Goal: Information Seeking & Learning: Check status

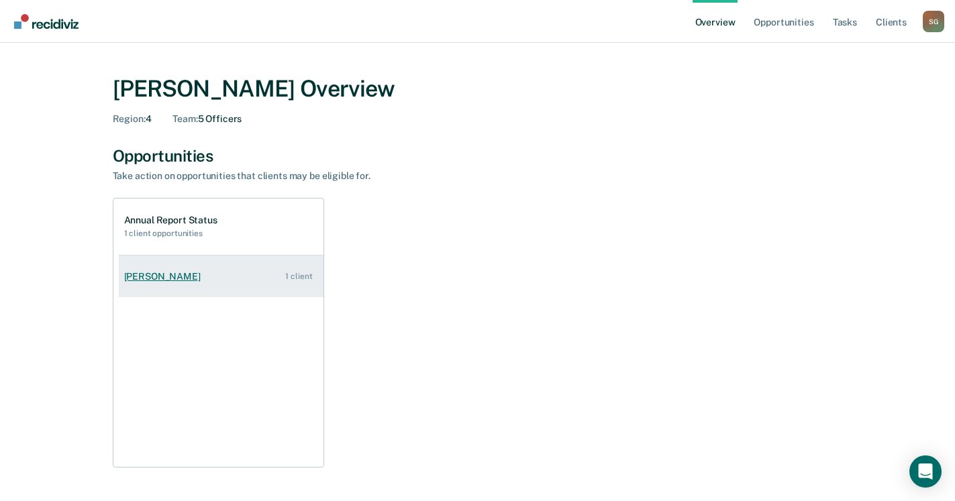
click at [195, 277] on div "[PERSON_NAME]" at bounding box center [165, 276] width 82 height 11
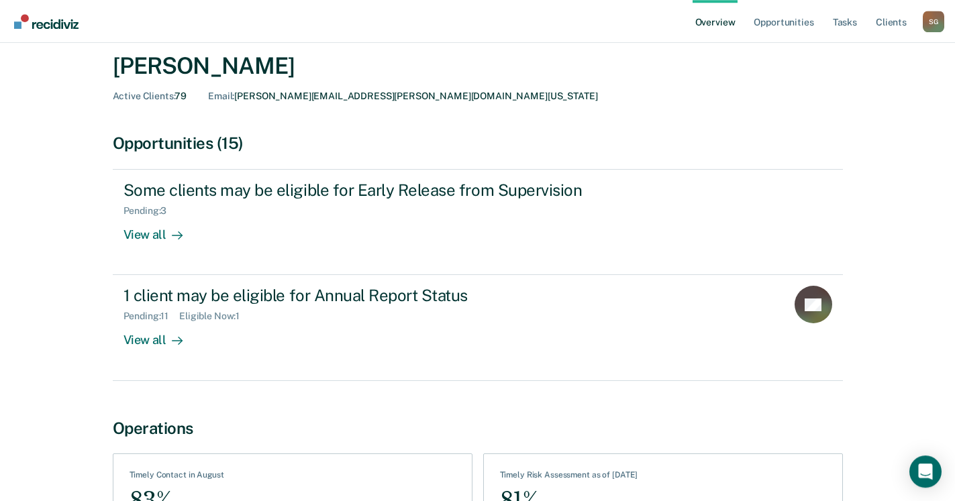
scroll to position [17, 0]
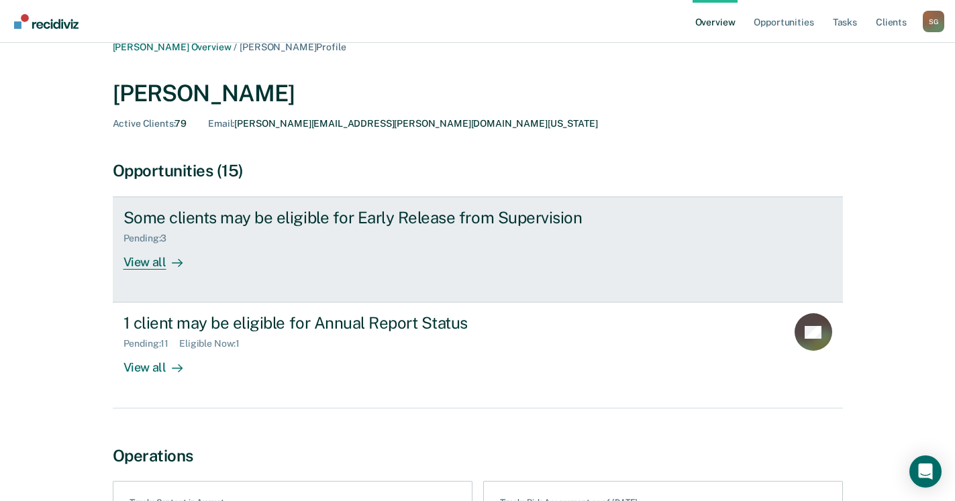
click at [134, 262] on div "View all" at bounding box center [160, 257] width 75 height 26
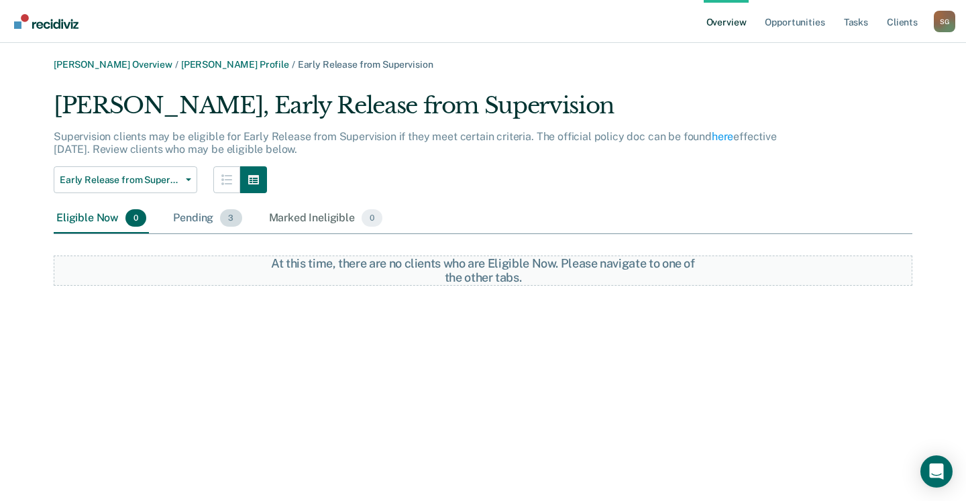
click at [187, 217] on div "Pending 3" at bounding box center [207, 219] width 74 height 30
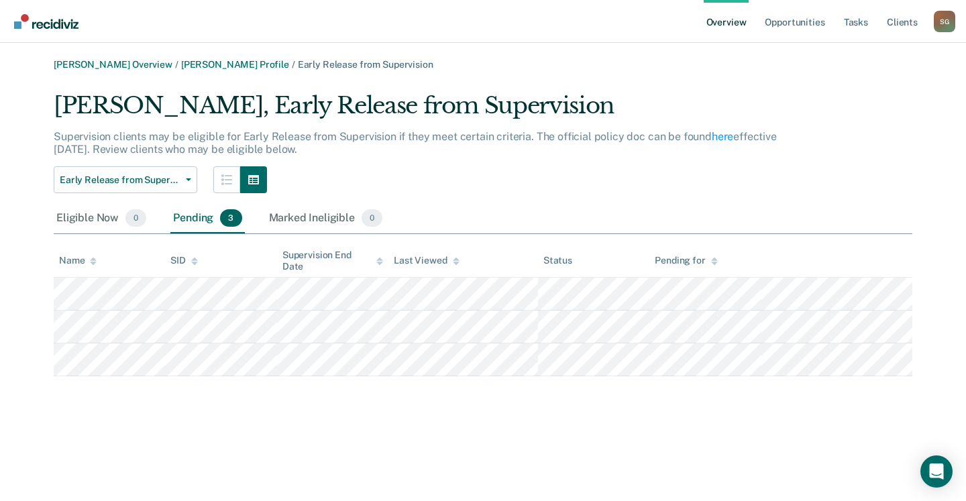
click at [127, 427] on main "[PERSON_NAME] Overview / [PERSON_NAME] Profile / Early Release from Supervision…" at bounding box center [483, 272] width 966 height 458
click at [183, 185] on button "Early Release from Supervision" at bounding box center [126, 179] width 144 height 27
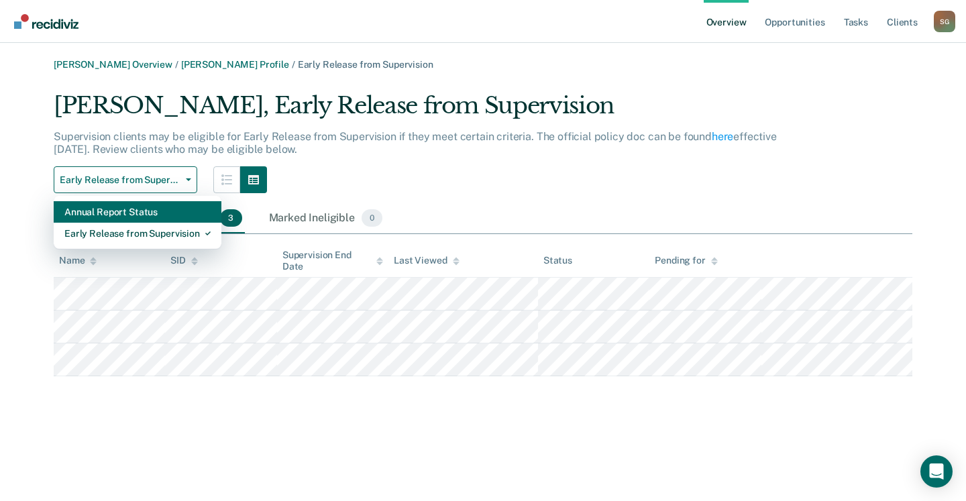
click at [170, 215] on div "Annual Report Status" at bounding box center [137, 211] width 146 height 21
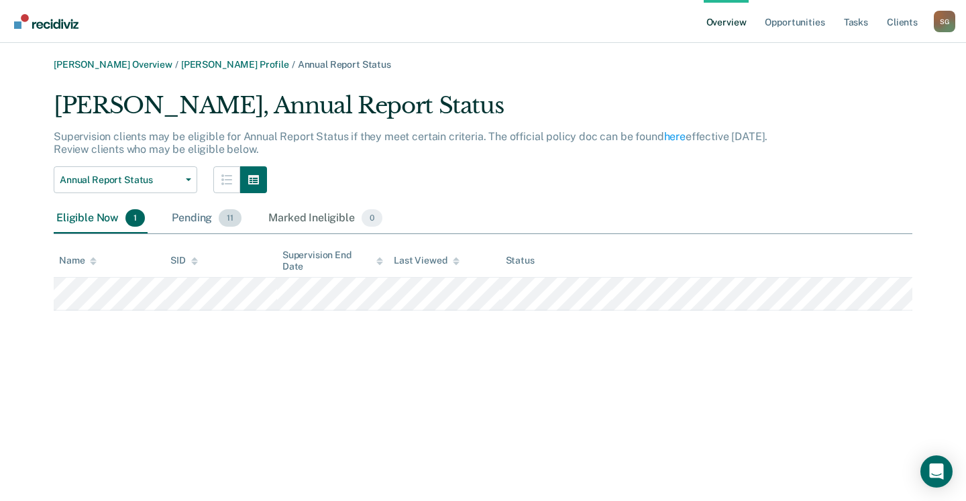
click at [178, 215] on div "Pending 11" at bounding box center [206, 219] width 75 height 30
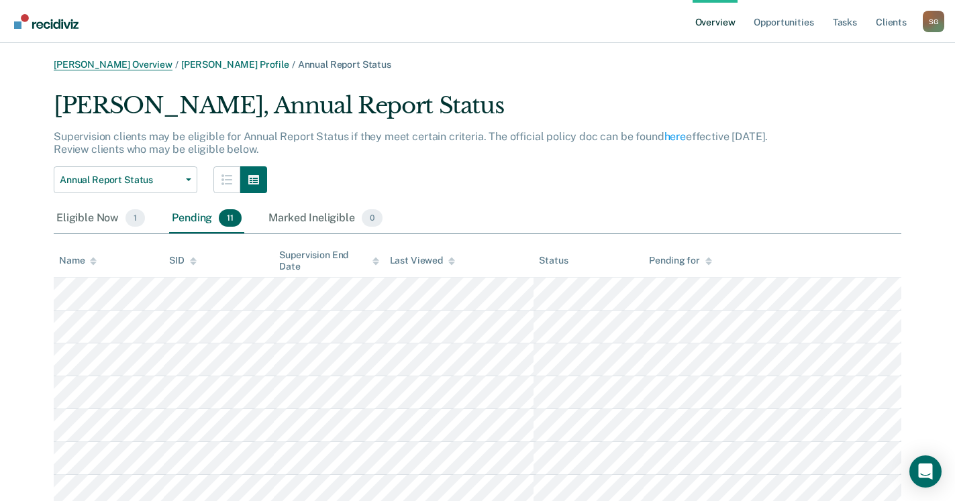
click at [134, 64] on link "[PERSON_NAME] Overview" at bounding box center [113, 64] width 119 height 11
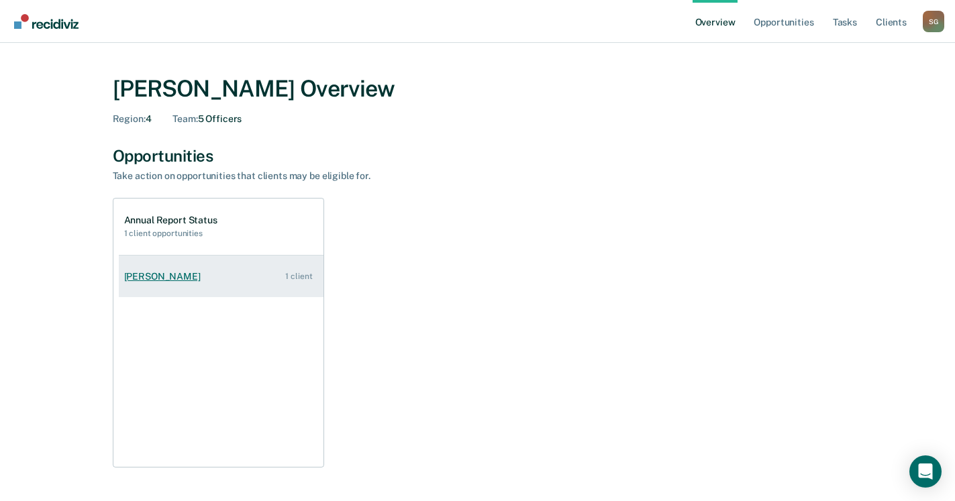
click at [297, 272] on div "1 client" at bounding box center [298, 276] width 27 height 9
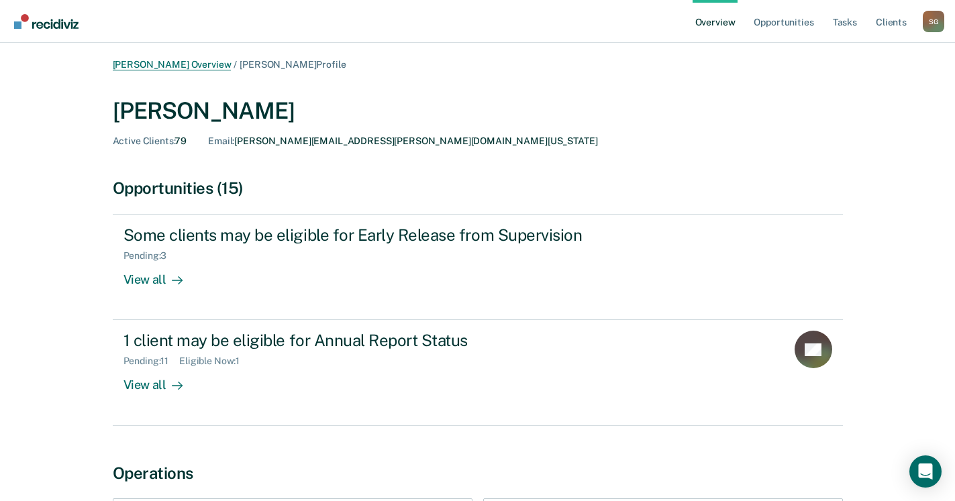
click at [198, 64] on link "[PERSON_NAME] Overview" at bounding box center [172, 64] width 119 height 11
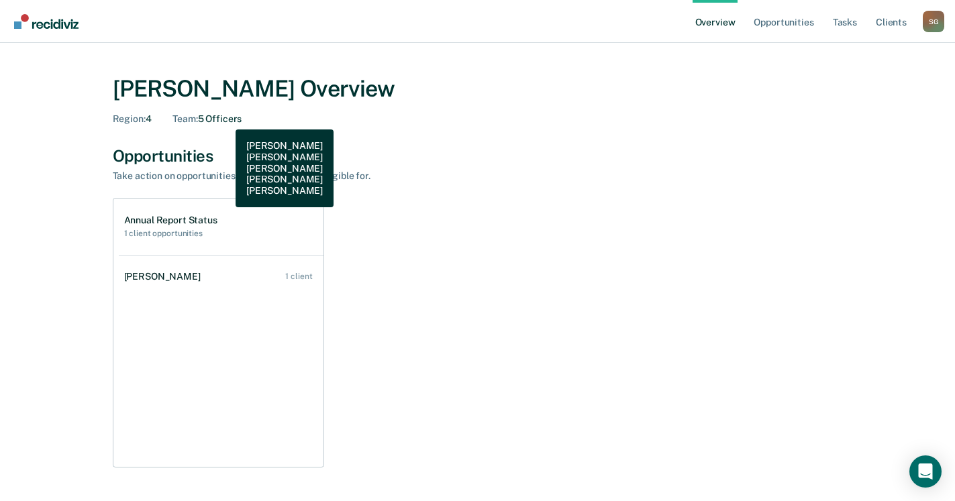
click at [225, 119] on div "Team : 5 Officers" at bounding box center [206, 118] width 69 height 11
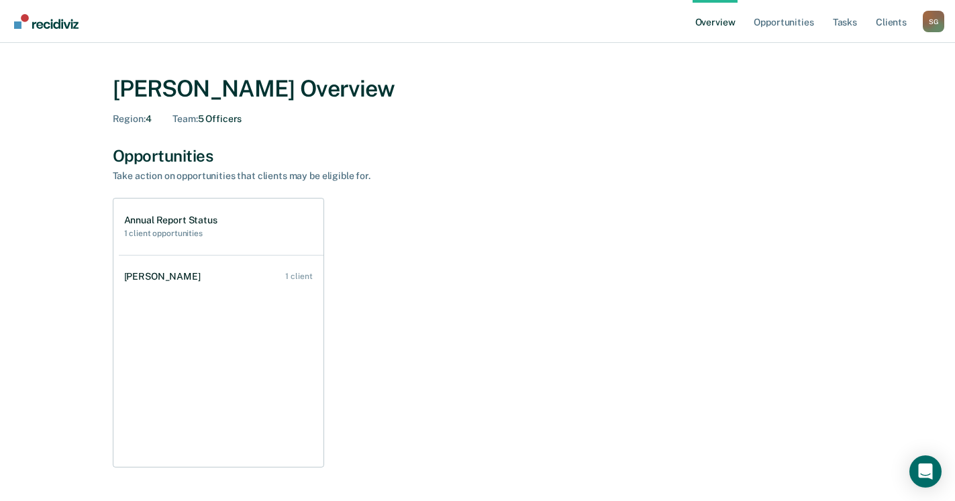
drag, startPoint x: 421, startPoint y: 275, endPoint x: 433, endPoint y: 266, distance: 15.4
click at [421, 274] on div "Annual Report Status 1 client opportunities [PERSON_NAME] 1 client" at bounding box center [478, 333] width 730 height 270
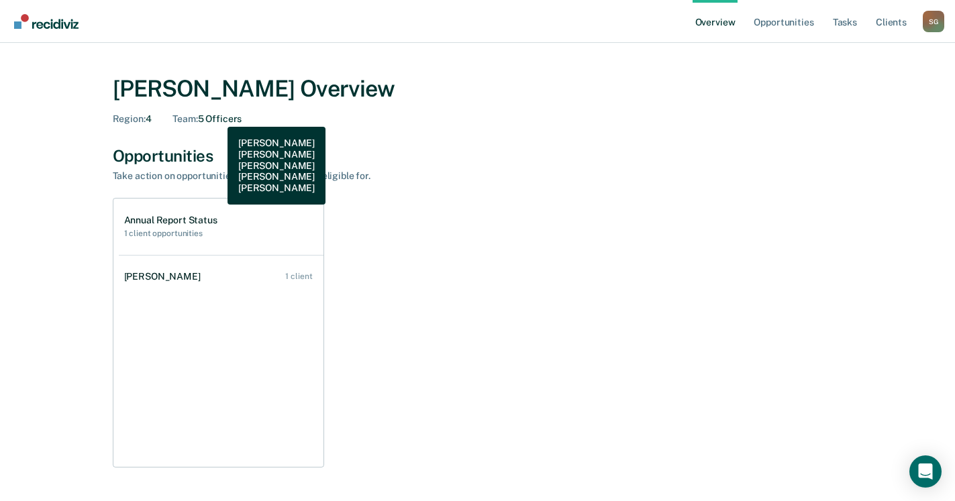
click at [217, 117] on div "Team : 5 Officers" at bounding box center [206, 118] width 69 height 11
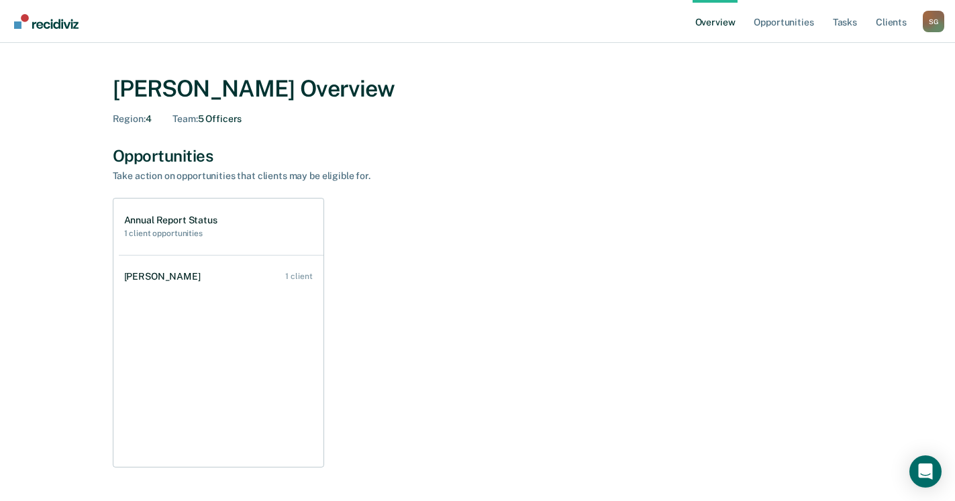
click at [486, 454] on div "Annual Report Status 1 client opportunities [PERSON_NAME] 1 client" at bounding box center [478, 333] width 730 height 270
click at [854, 23] on link "Tasks" at bounding box center [845, 21] width 30 height 43
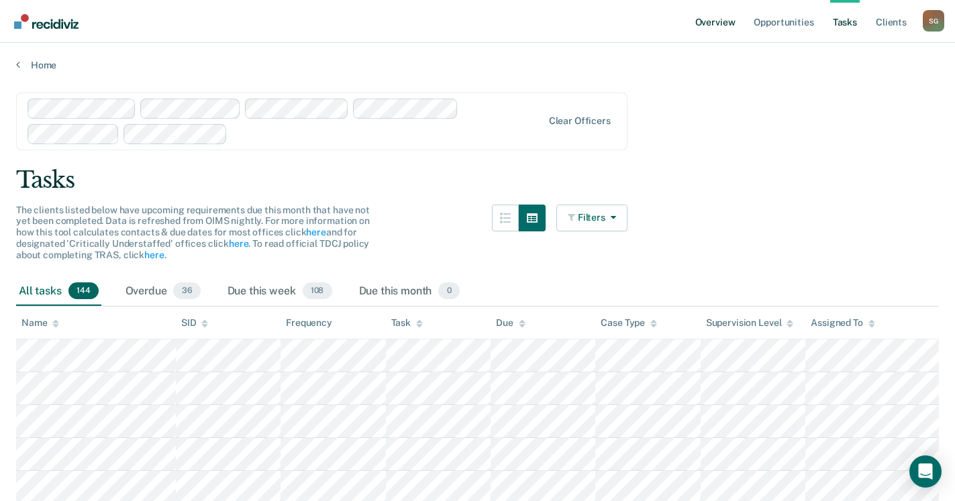
click at [709, 23] on link "Overview" at bounding box center [715, 21] width 46 height 43
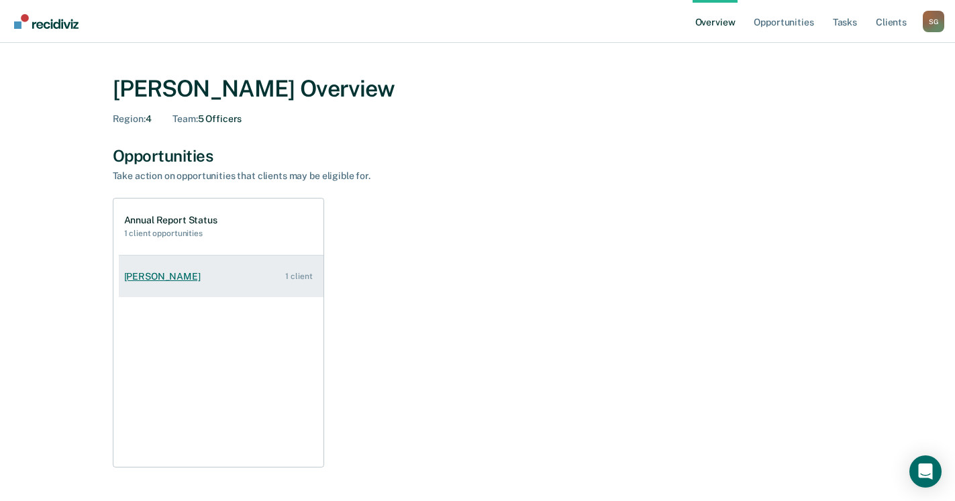
click at [170, 279] on div "[PERSON_NAME]" at bounding box center [165, 276] width 82 height 11
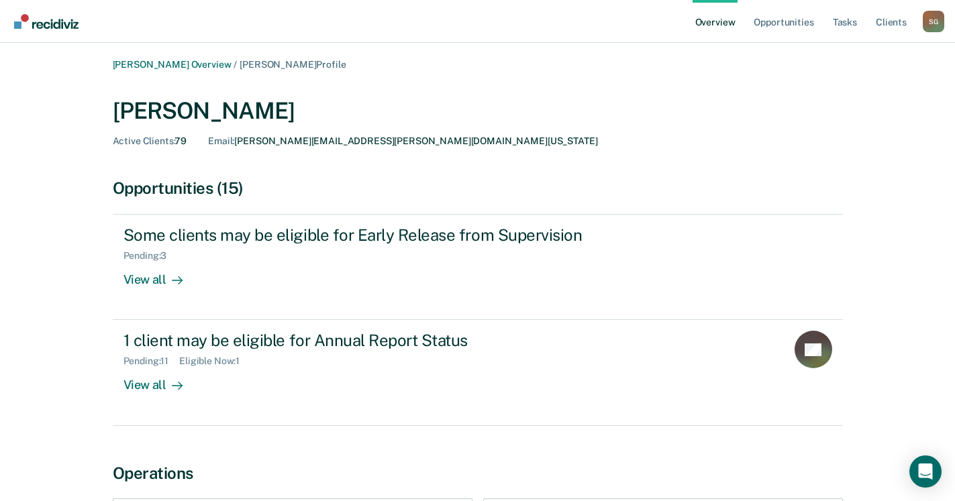
click at [56, 307] on div "[PERSON_NAME] Overview / [PERSON_NAME] Profile [PERSON_NAME] Active Clients : 7…" at bounding box center [477, 336] width 923 height 554
click at [514, 453] on div "[PERSON_NAME] Overview / [PERSON_NAME] Profile [PERSON_NAME] Active Clients : 7…" at bounding box center [477, 336] width 805 height 554
click at [181, 62] on link "[PERSON_NAME] Overview" at bounding box center [172, 64] width 119 height 11
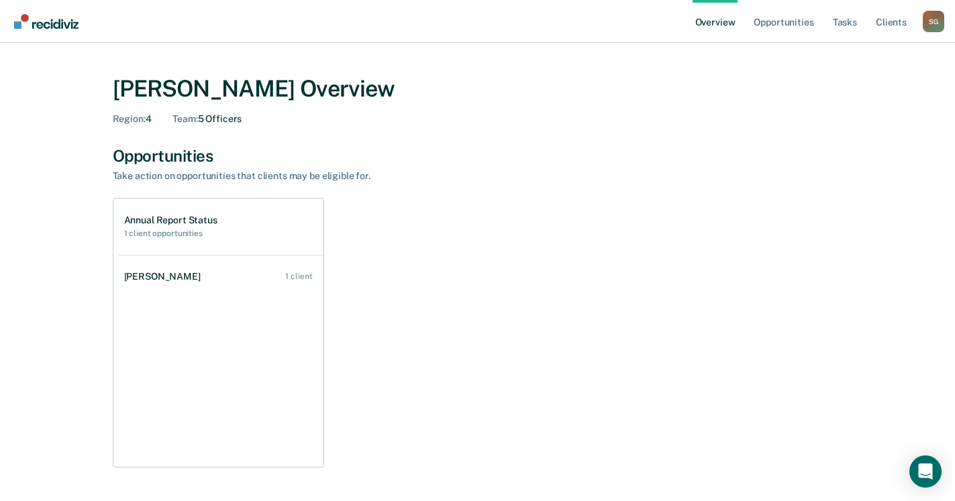
click at [211, 221] on h1 "Annual Report Status" at bounding box center [170, 220] width 93 height 11
click at [792, 28] on link "Opportunities" at bounding box center [783, 21] width 65 height 43
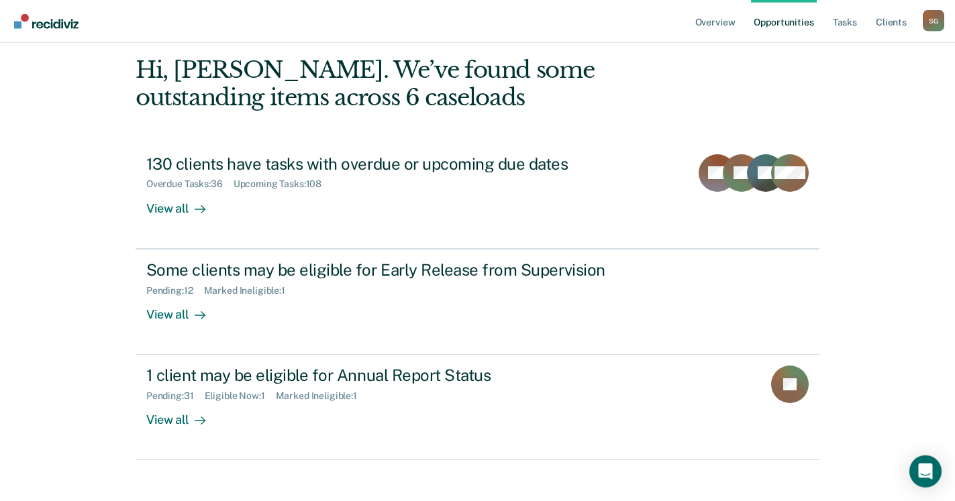
scroll to position [95, 0]
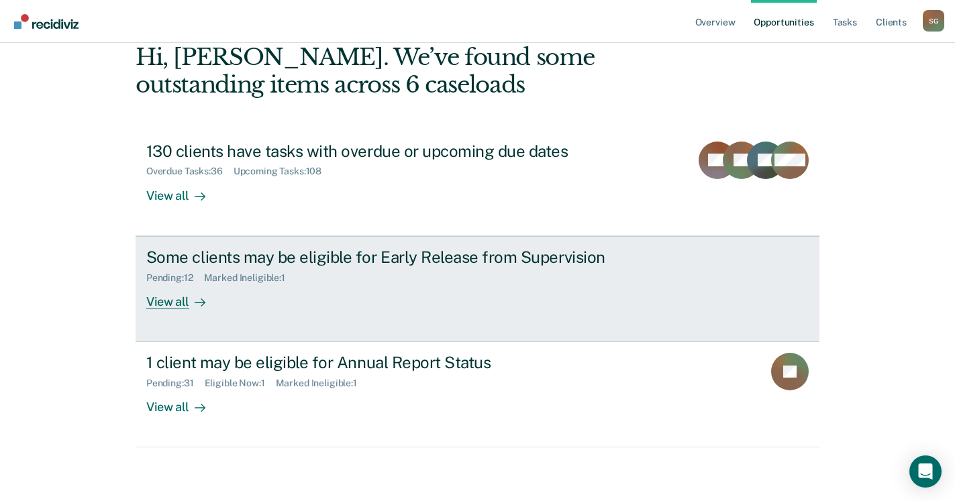
click at [157, 307] on div "View all" at bounding box center [183, 296] width 75 height 26
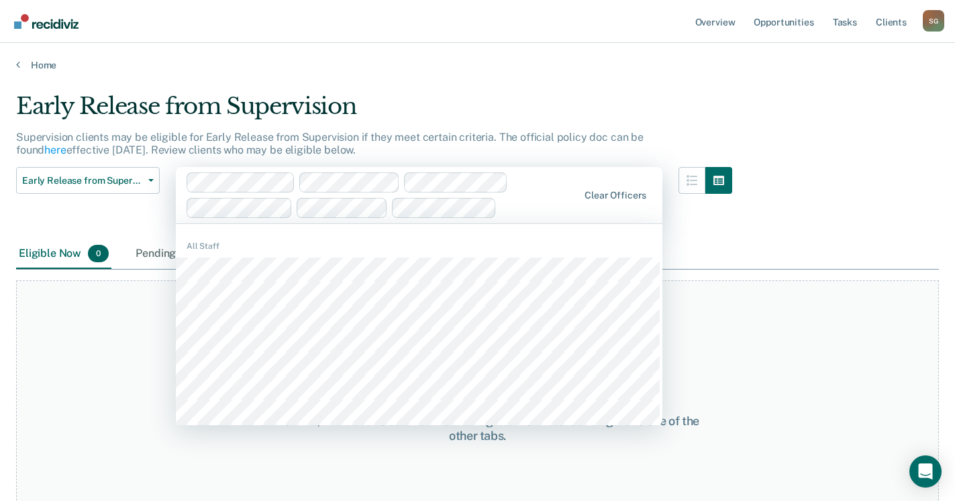
click at [108, 223] on div "Early Release from Supervision Early Release from Supervision Annual Report Sta…" at bounding box center [88, 203] width 144 height 72
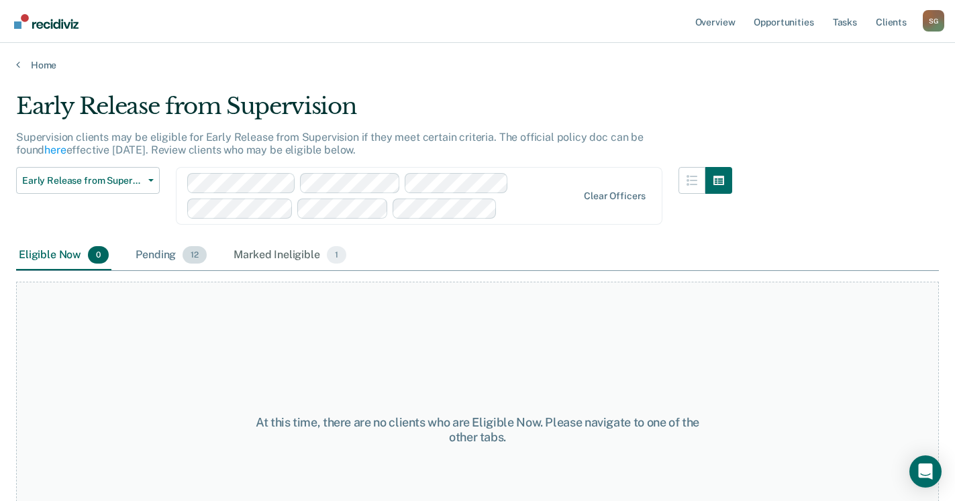
click at [158, 250] on div "Pending 12" at bounding box center [171, 256] width 76 height 30
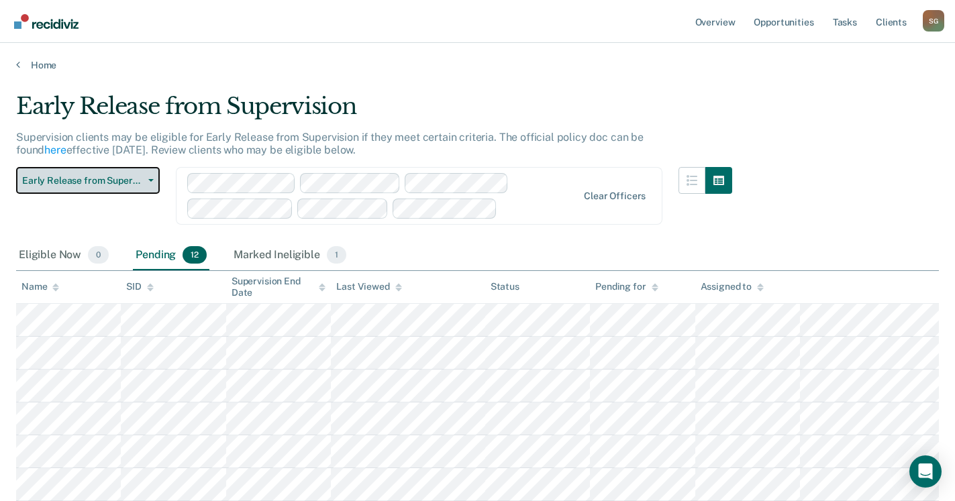
click at [149, 176] on button "Early Release from Supervision" at bounding box center [88, 180] width 144 height 27
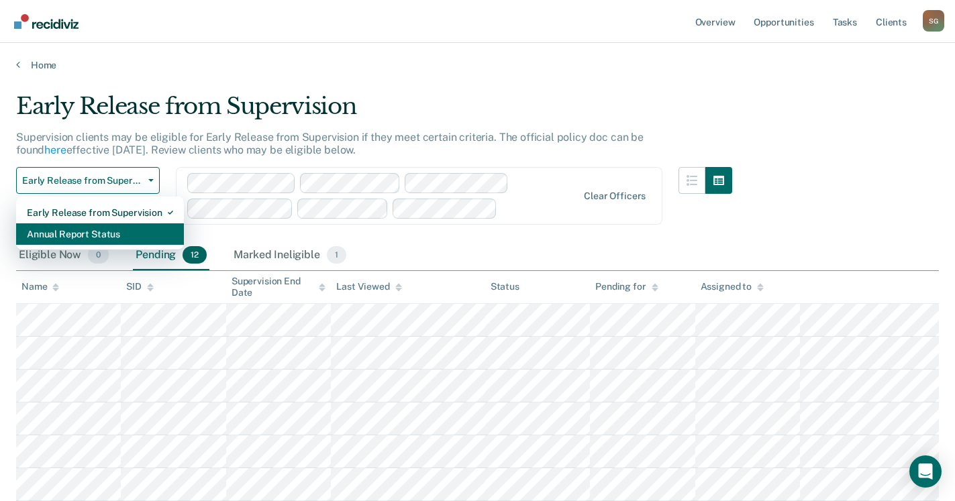
click at [129, 232] on div "Annual Report Status" at bounding box center [100, 233] width 146 height 21
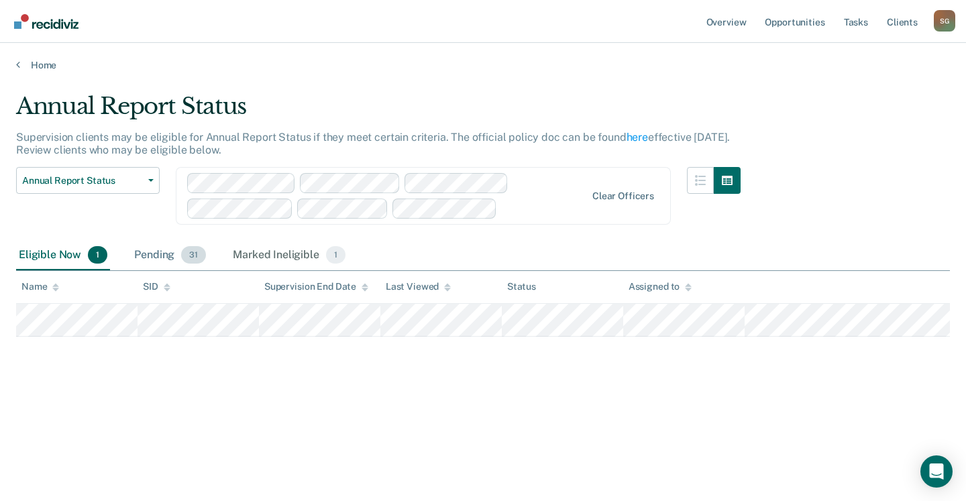
click at [152, 253] on div "Pending 31" at bounding box center [170, 256] width 77 height 30
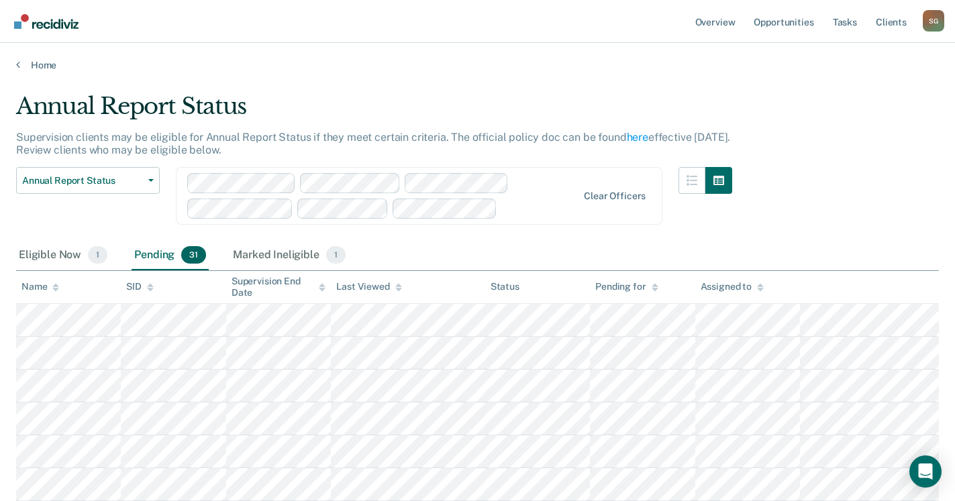
click at [97, 214] on div "Annual Report Status Early Release from Supervision Annual Report Status" at bounding box center [88, 204] width 144 height 74
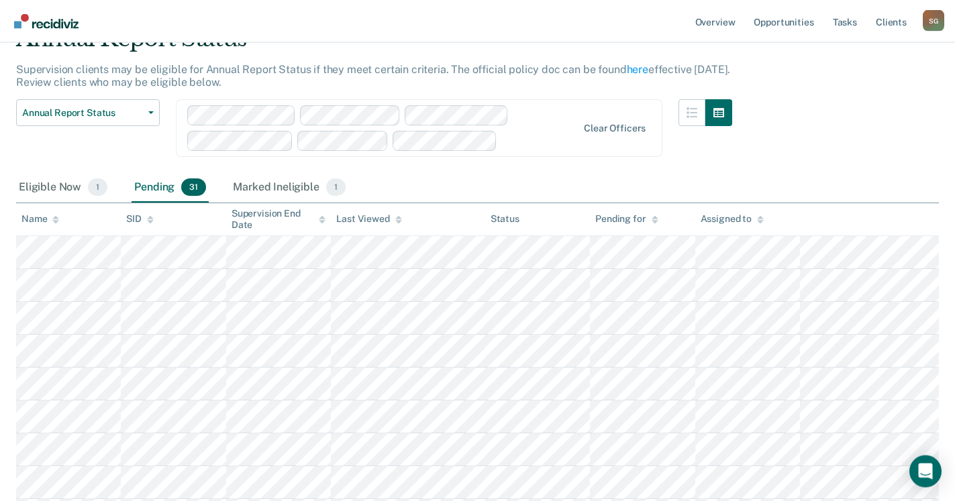
scroll to position [68, 0]
